Goal: Information Seeking & Learning: Understand process/instructions

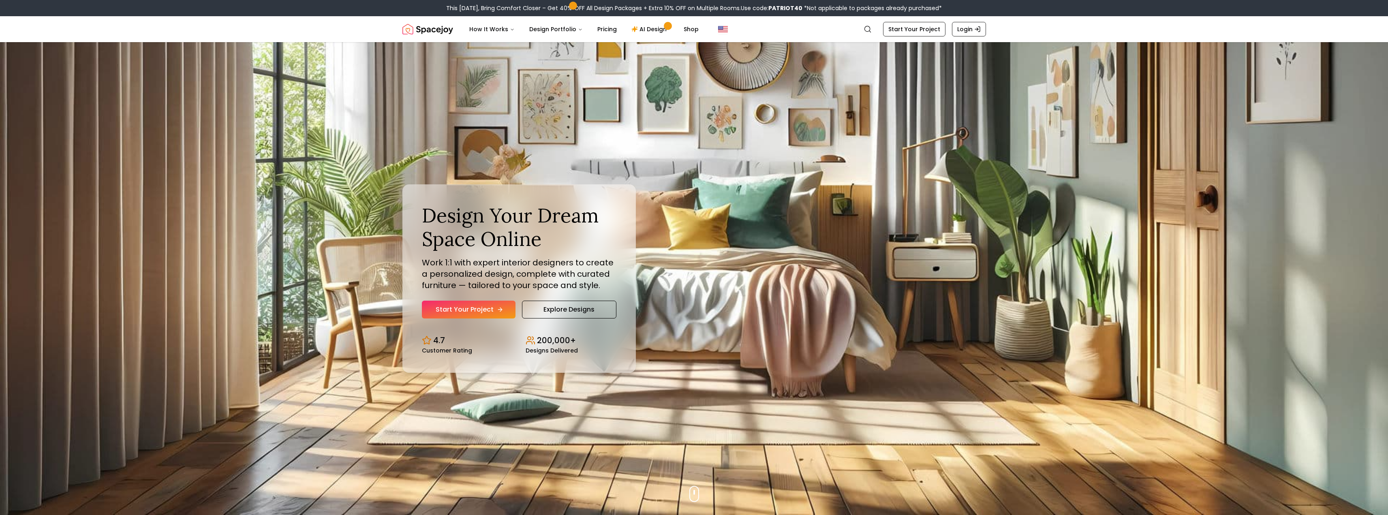
click at [470, 312] on link "Start Your Project" at bounding box center [469, 310] width 94 height 18
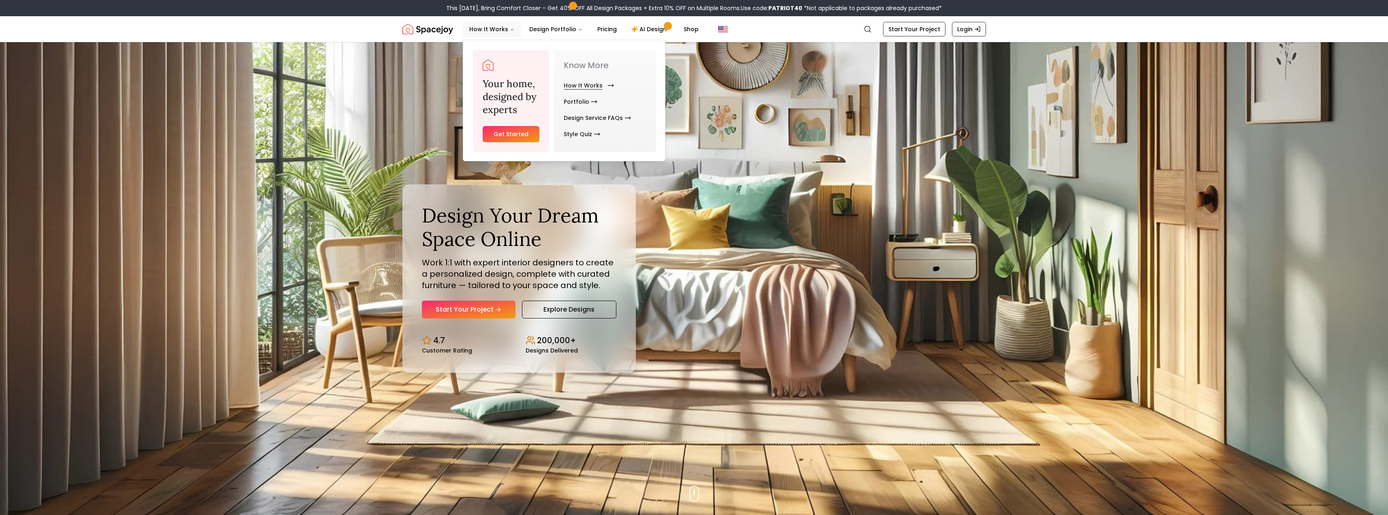
click at [577, 82] on link "How It Works" at bounding box center [587, 85] width 47 height 16
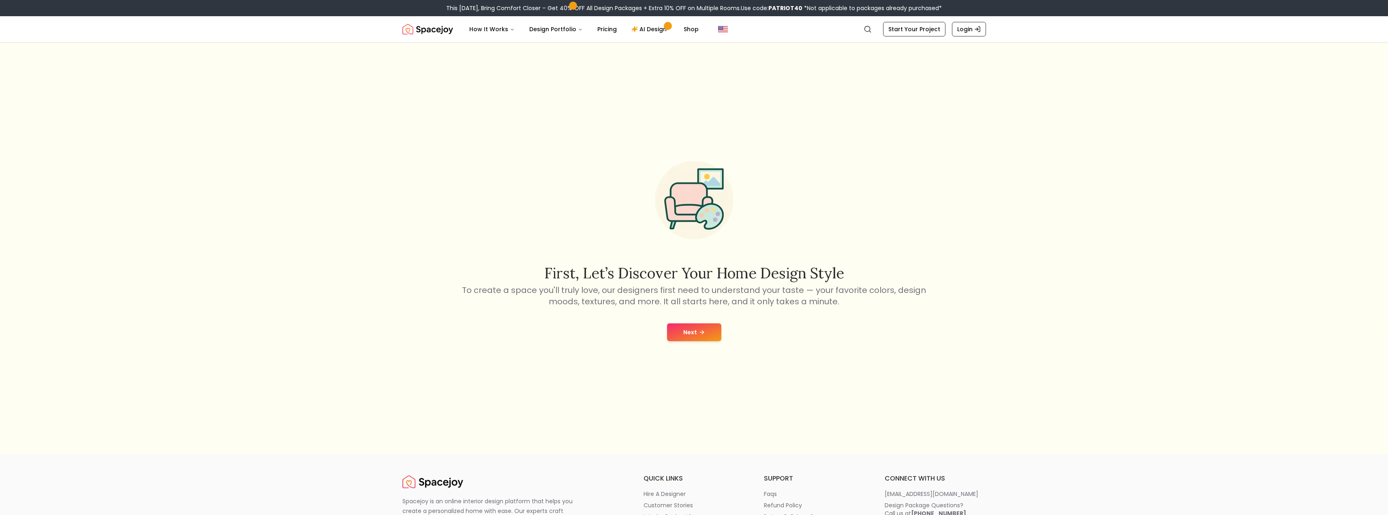
click at [706, 333] on button "Next" at bounding box center [694, 332] width 54 height 18
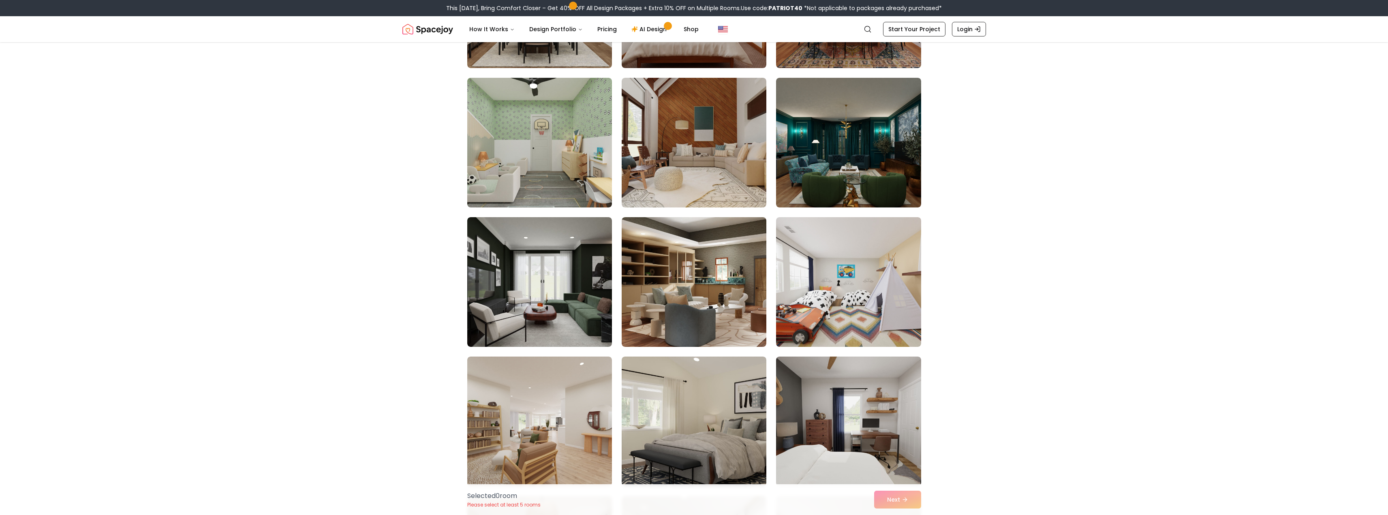
scroll to position [1986, 0]
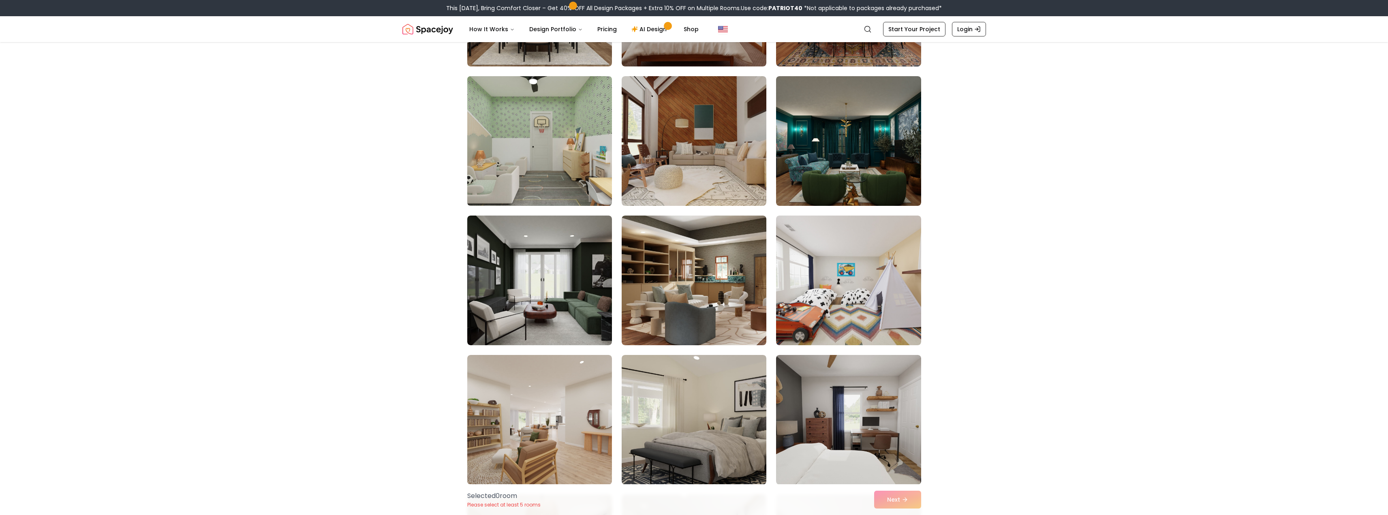
click at [504, 151] on img at bounding box center [540, 141] width 152 height 136
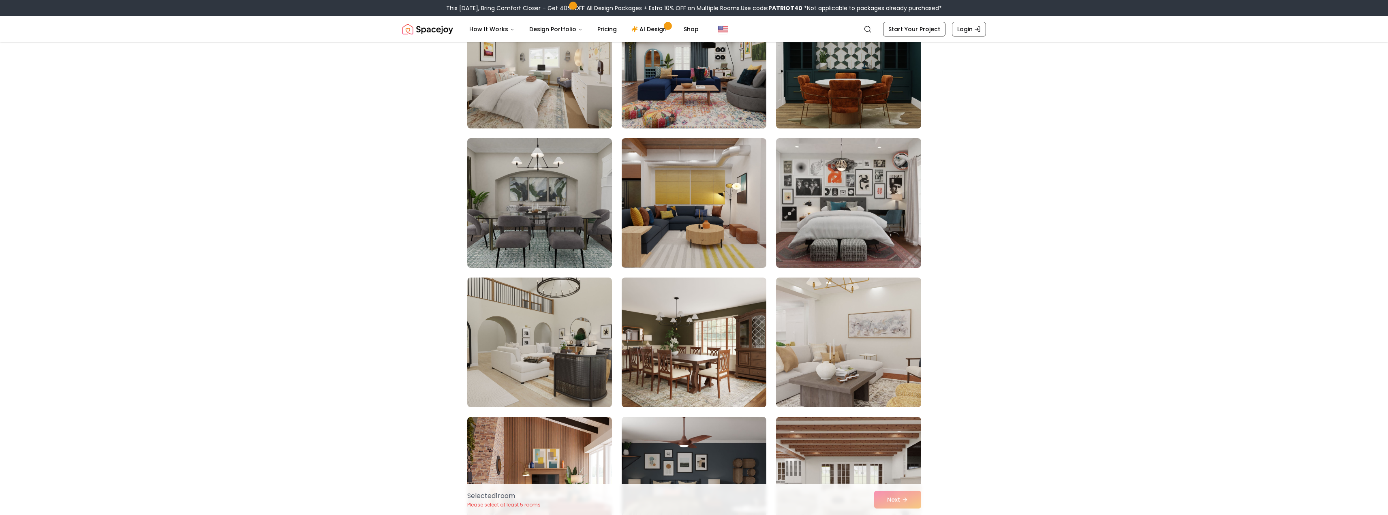
scroll to position [2757, 0]
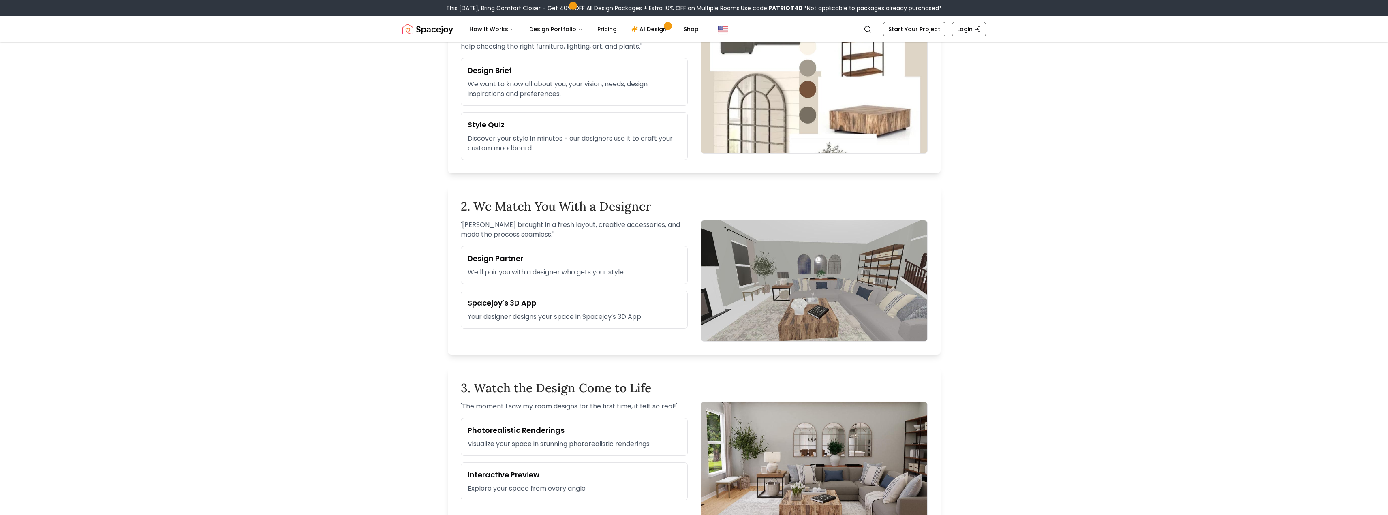
scroll to position [365, 0]
